Goal: Navigation & Orientation: Find specific page/section

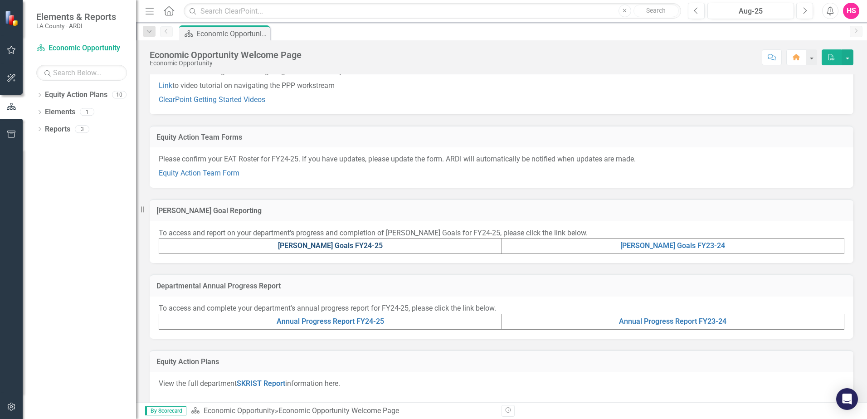
scroll to position [136, 0]
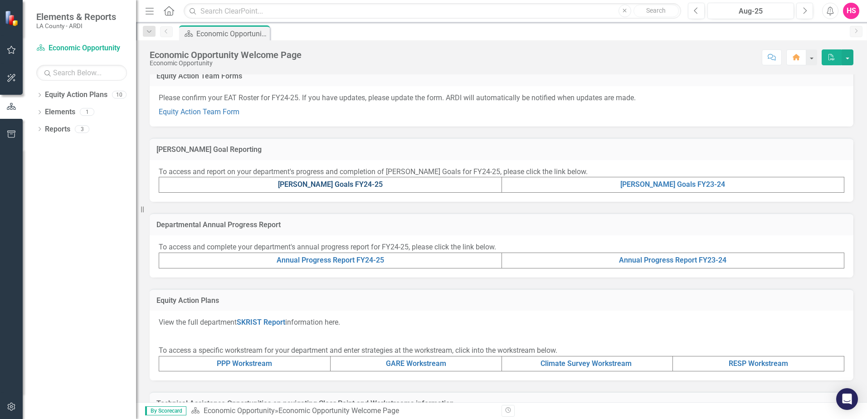
click at [322, 184] on link "[PERSON_NAME] Goals FY24-25" at bounding box center [330, 184] width 105 height 9
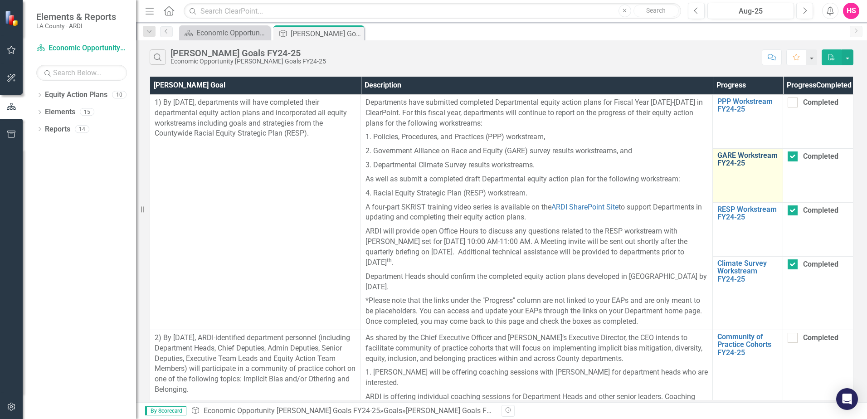
click at [740, 167] on link "GARE Workstream FY24-25" at bounding box center [747, 159] width 61 height 16
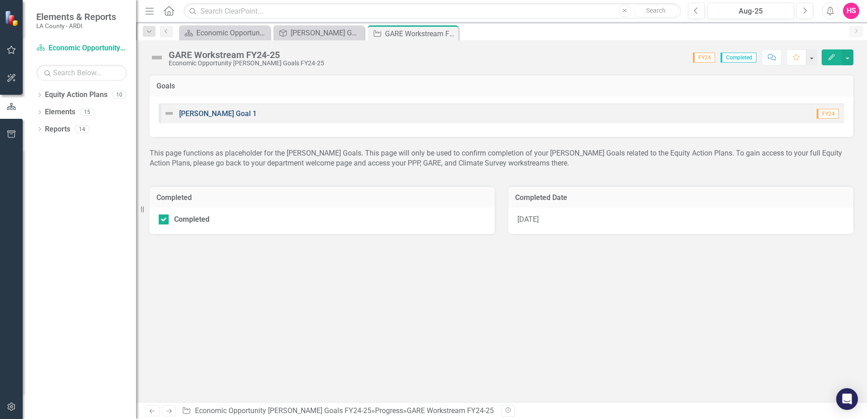
click at [205, 113] on link "[PERSON_NAME] Goal 1" at bounding box center [218, 113] width 78 height 9
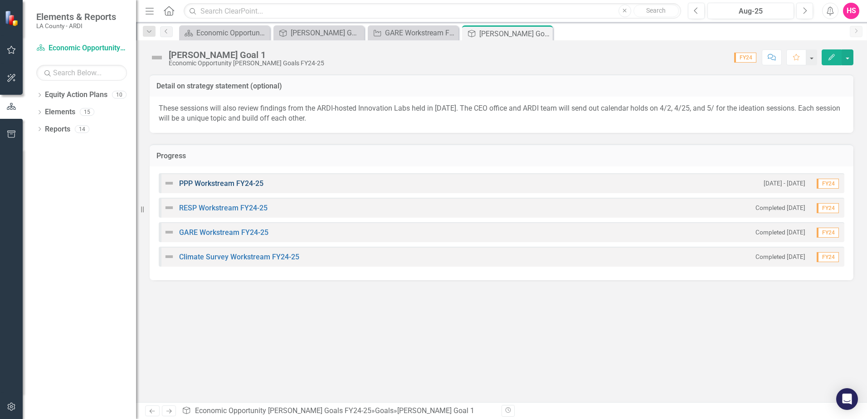
click at [201, 183] on link "PPP Workstream FY24-25" at bounding box center [221, 183] width 84 height 9
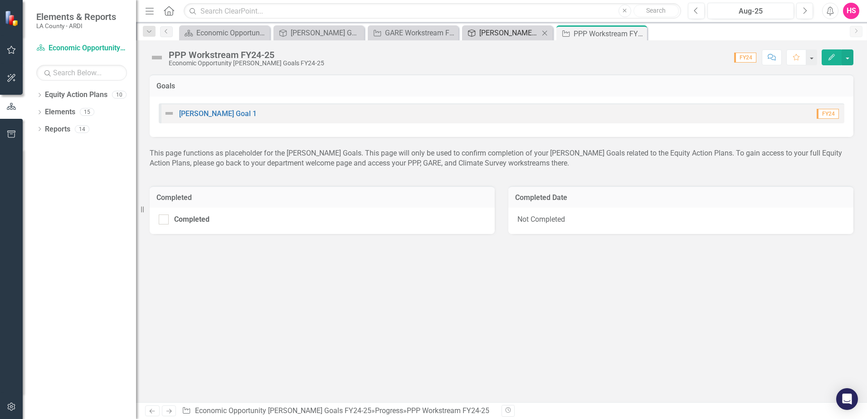
click at [497, 34] on div "[PERSON_NAME] Goal 1" at bounding box center [509, 32] width 60 height 11
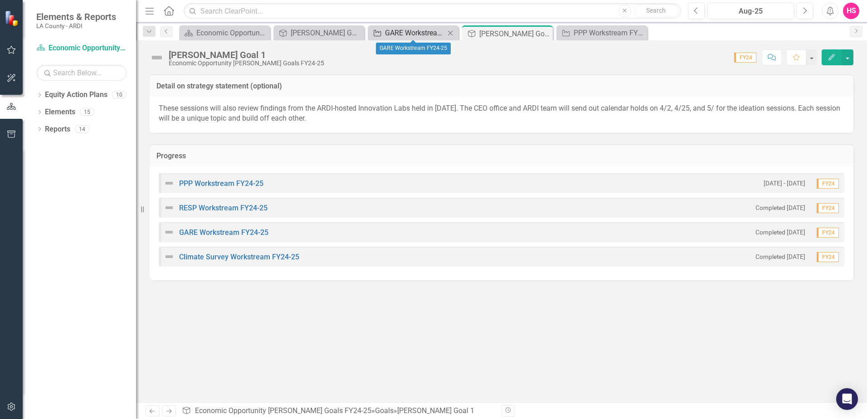
click at [392, 35] on div "GARE Workstream FY24-25" at bounding box center [415, 32] width 60 height 11
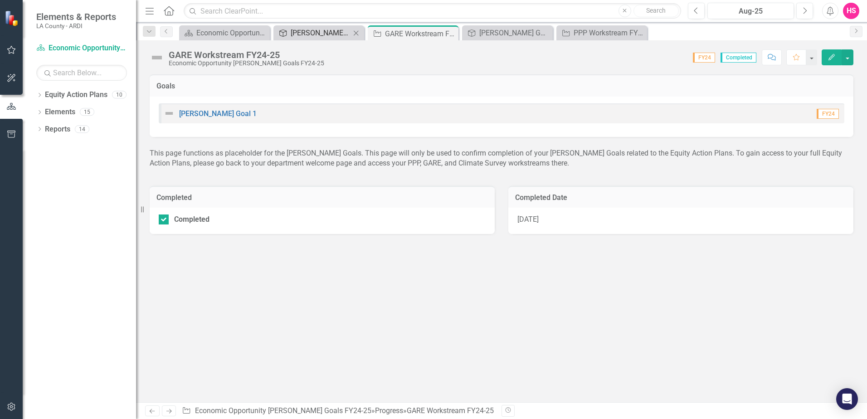
click at [316, 33] on div "[PERSON_NAME] Goals FY24-25" at bounding box center [321, 32] width 60 height 11
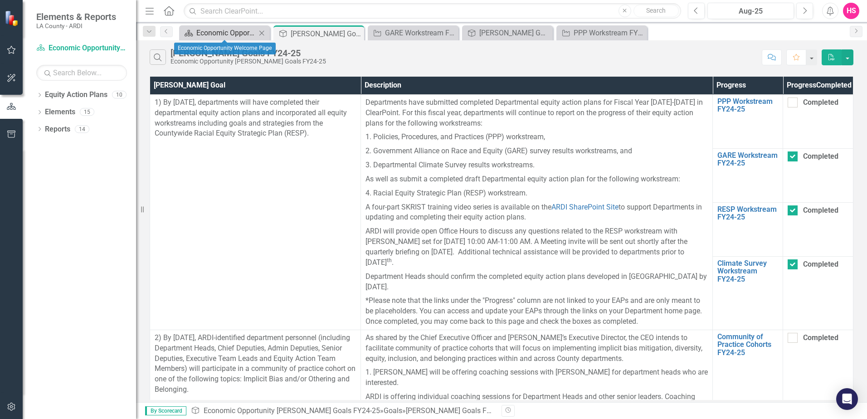
click at [229, 34] on div "Economic Opportunity Welcome Page" at bounding box center [226, 32] width 60 height 11
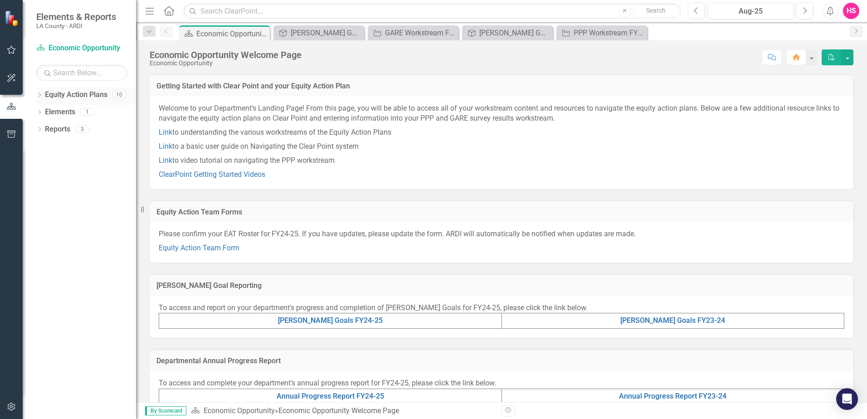
click at [53, 100] on div "Equity Action Plans" at bounding box center [76, 95] width 63 height 15
click at [70, 99] on link "Equity Action Plans" at bounding box center [76, 95] width 63 height 10
click at [68, 116] on link "Elements" at bounding box center [60, 112] width 30 height 10
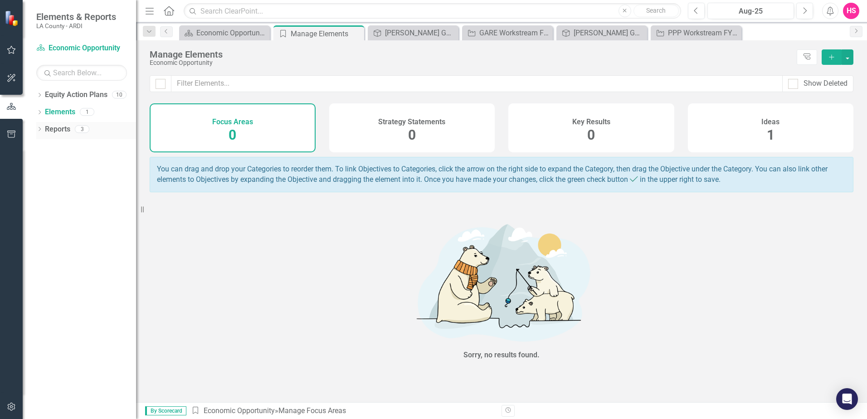
click at [63, 132] on link "Reports" at bounding box center [57, 129] width 25 height 10
click at [62, 132] on link "Reports" at bounding box center [57, 129] width 25 height 10
click at [66, 91] on link "Equity Action Plans" at bounding box center [76, 95] width 63 height 10
click at [67, 94] on link "Equity Action Plans" at bounding box center [76, 95] width 63 height 10
click at [58, 97] on link "Equity Action Plans" at bounding box center [76, 95] width 63 height 10
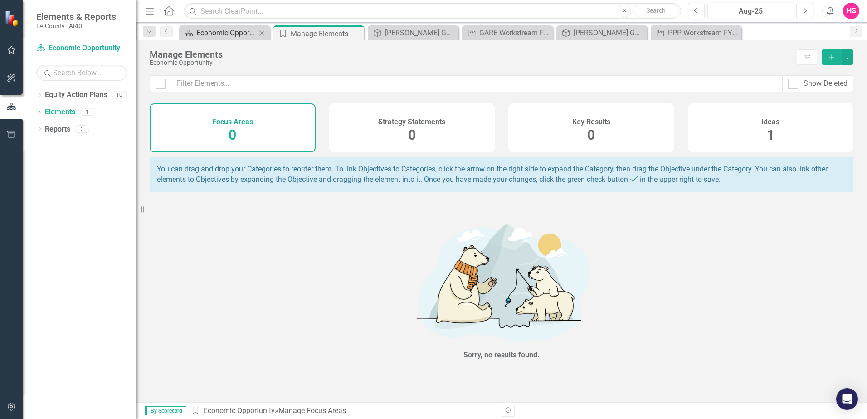
click at [225, 35] on div "Economic Opportunity Welcome Page" at bounding box center [226, 32] width 60 height 11
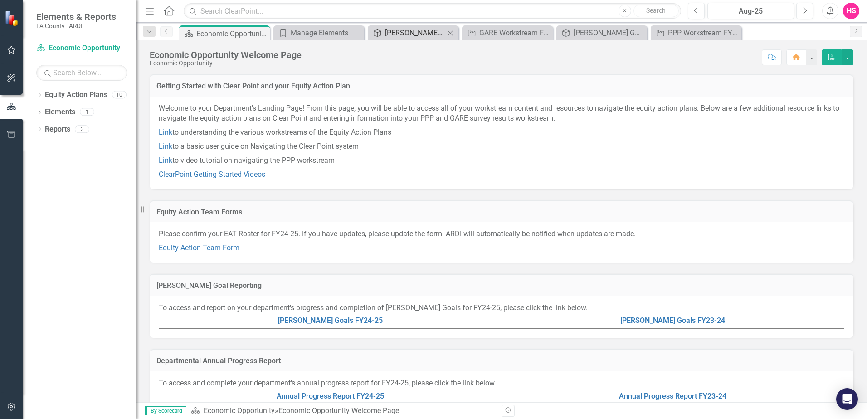
click at [421, 37] on div "[PERSON_NAME] Goals FY24-25" at bounding box center [415, 32] width 60 height 11
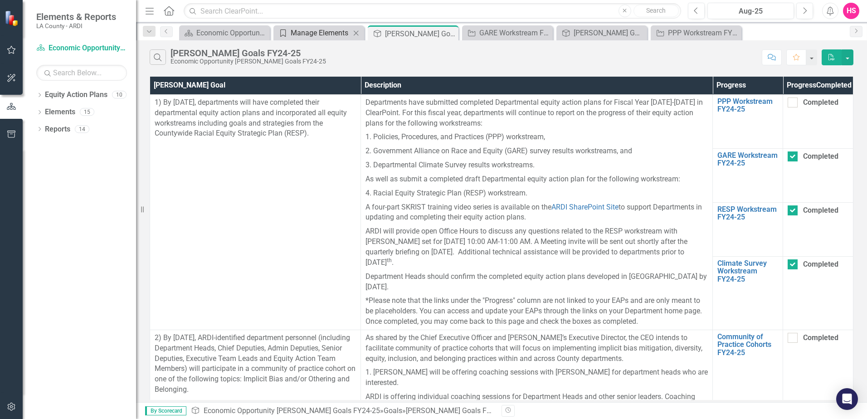
click at [314, 35] on div "Manage Elements" at bounding box center [321, 32] width 60 height 11
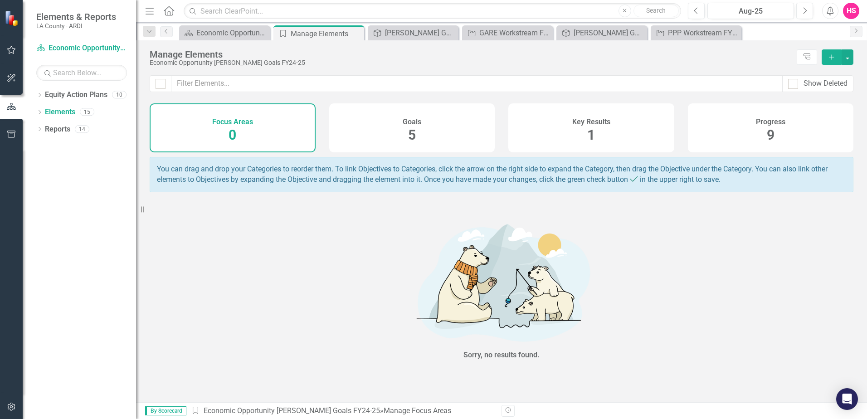
click at [223, 40] on div "Manage Elements Economic Opportunity [PERSON_NAME] Goals FY24-25 Tree Explorer …" at bounding box center [501, 57] width 731 height 35
click at [220, 33] on div "Economic Opportunity Welcome Page" at bounding box center [226, 32] width 60 height 11
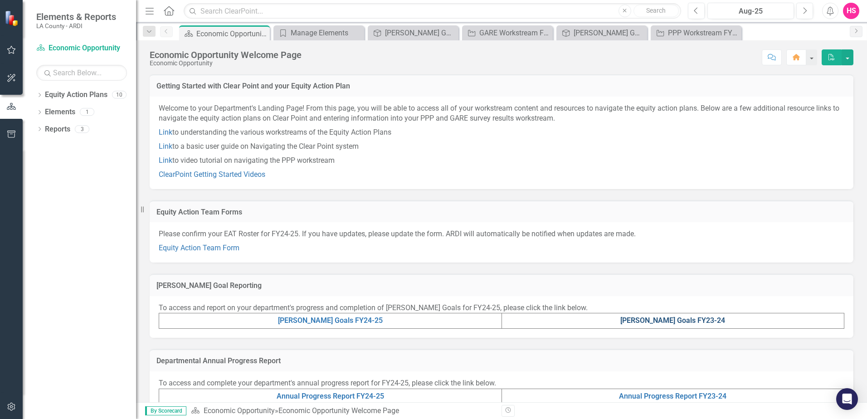
click at [659, 318] on link "[PERSON_NAME] Goals FY23-24" at bounding box center [672, 320] width 105 height 9
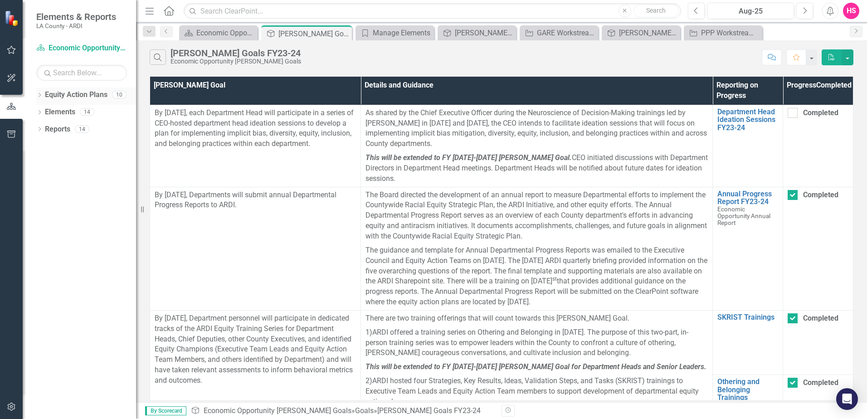
click at [80, 95] on link "Equity Action Plans" at bounding box center [76, 95] width 63 height 10
